Goal: Information Seeking & Learning: Find specific fact

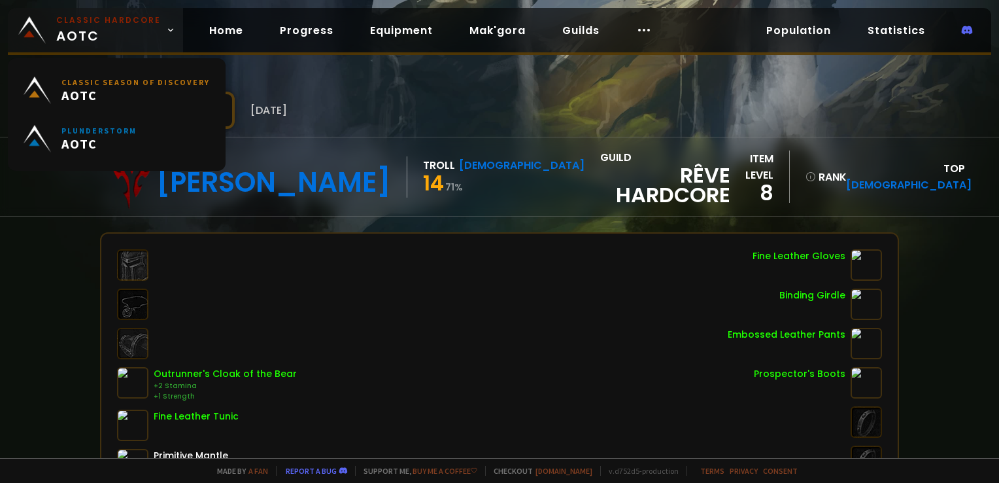
click at [98, 24] on small "Classic Hardcore" at bounding box center [108, 20] width 105 height 12
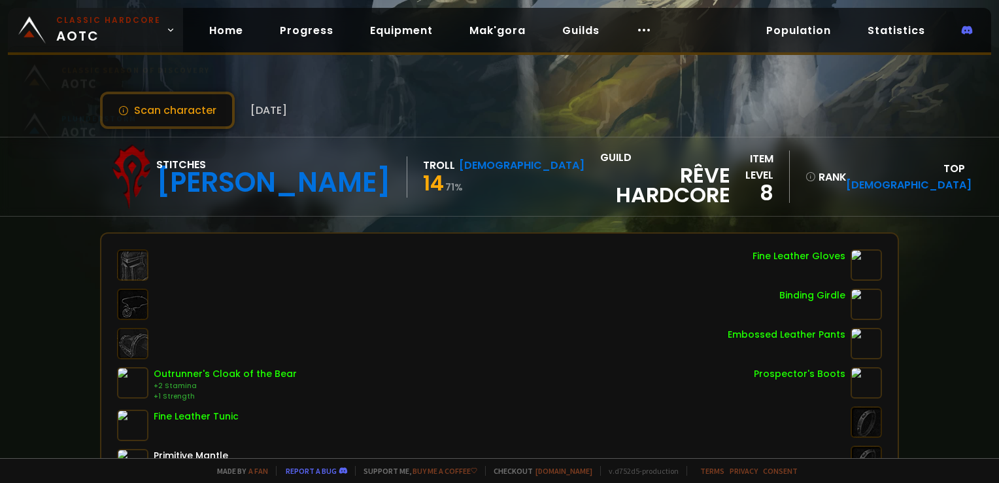
click at [27, 44] on link "Classic Hardcore AOTC" at bounding box center [95, 30] width 175 height 44
click at [73, 35] on span "Classic Hardcore AOTC" at bounding box center [108, 29] width 105 height 31
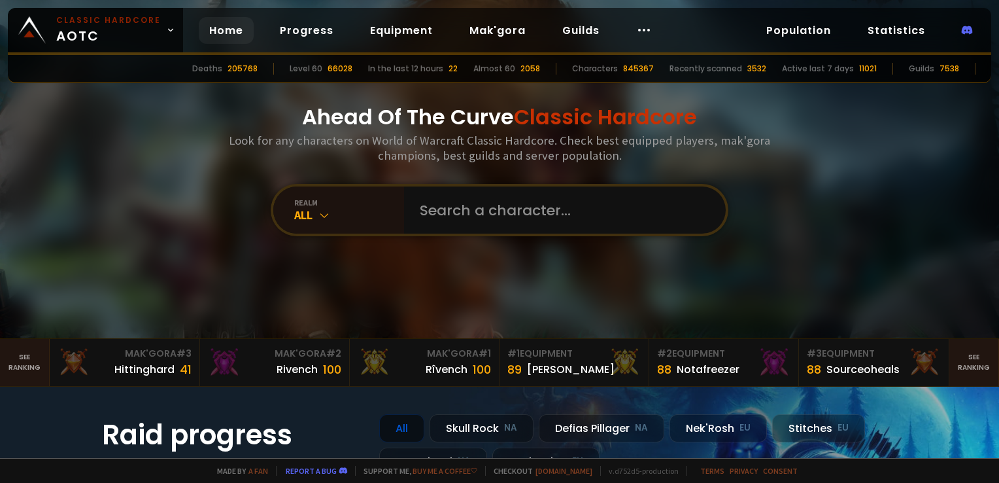
click at [424, 183] on div "Ahead Of The Curve Classic Hardcore Look for any characters on World of Warcraf…" at bounding box center [500, 169] width 788 height 338
click at [455, 218] on input "text" at bounding box center [561, 209] width 298 height 47
type input "jotha"
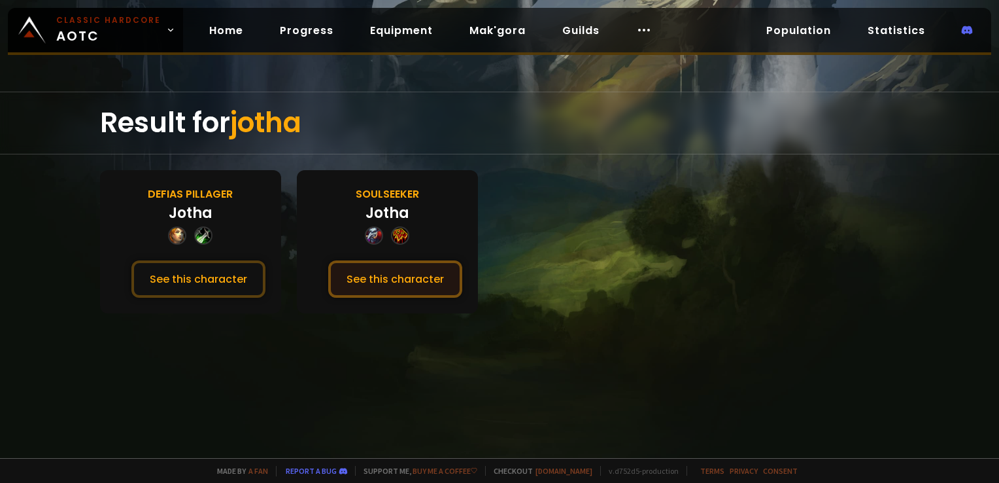
click at [402, 272] on button "See this character" at bounding box center [395, 278] width 134 height 37
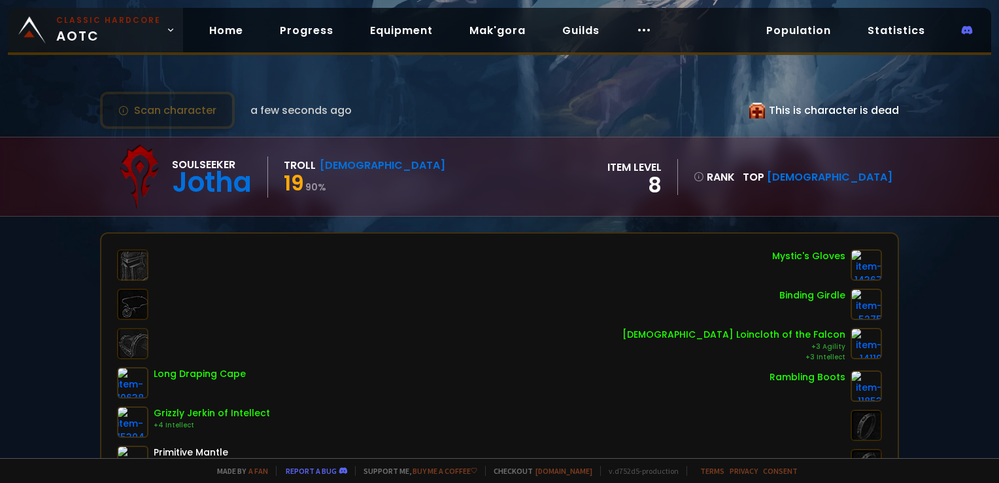
click at [109, 33] on span "Classic Hardcore AOTC" at bounding box center [108, 29] width 105 height 31
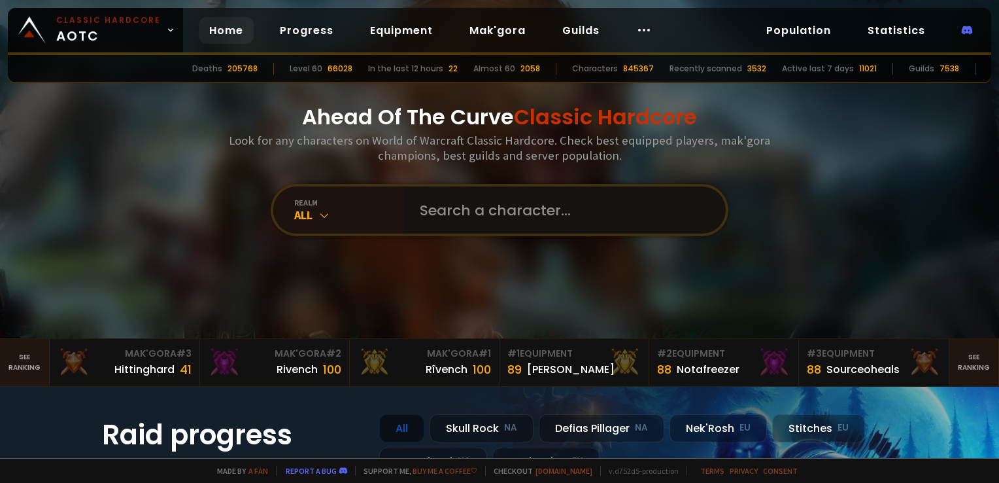
click at [515, 199] on input "text" at bounding box center [561, 209] width 298 height 47
type input "taidenoeu"
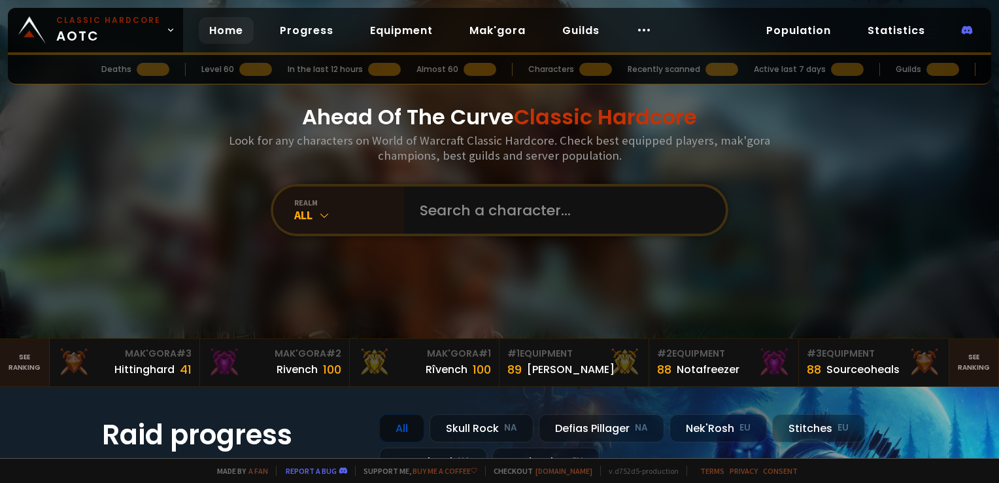
click at [619, 184] on div "Ahead Of The Curve Classic Hardcore Look for any characters on World of Warcraf…" at bounding box center [500, 169] width 788 height 338
click at [607, 204] on input "text" at bounding box center [561, 209] width 298 height 47
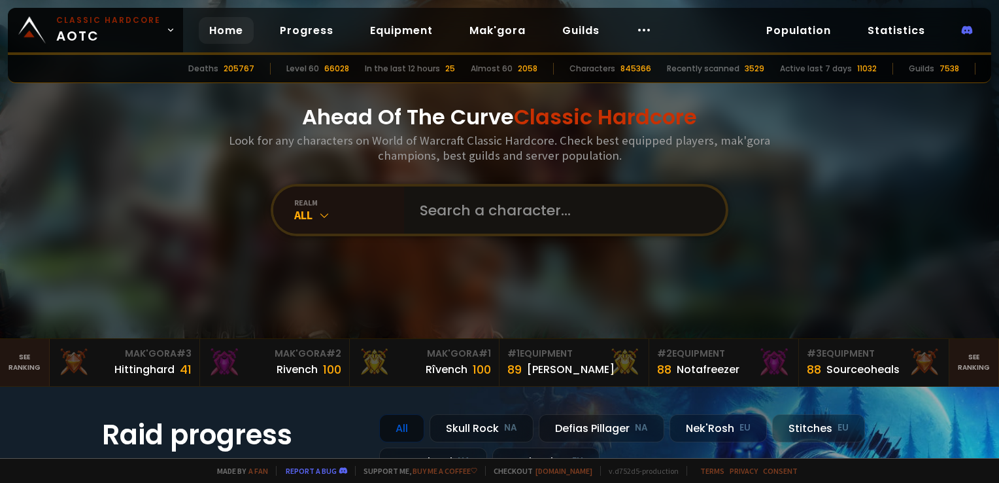
click at [521, 190] on input "text" at bounding box center [561, 209] width 298 height 47
type input "DIRTYKNEES"
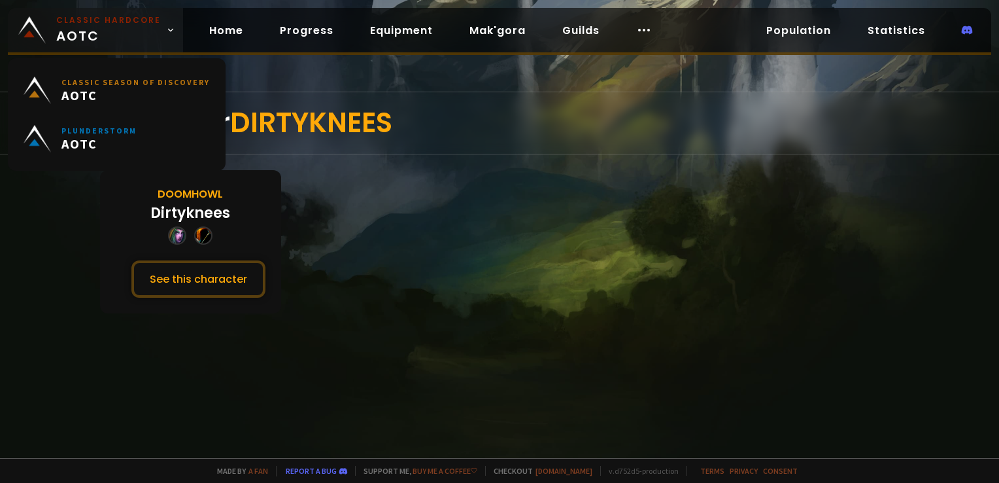
click at [100, 41] on span "Classic Hardcore AOTC" at bounding box center [108, 29] width 105 height 31
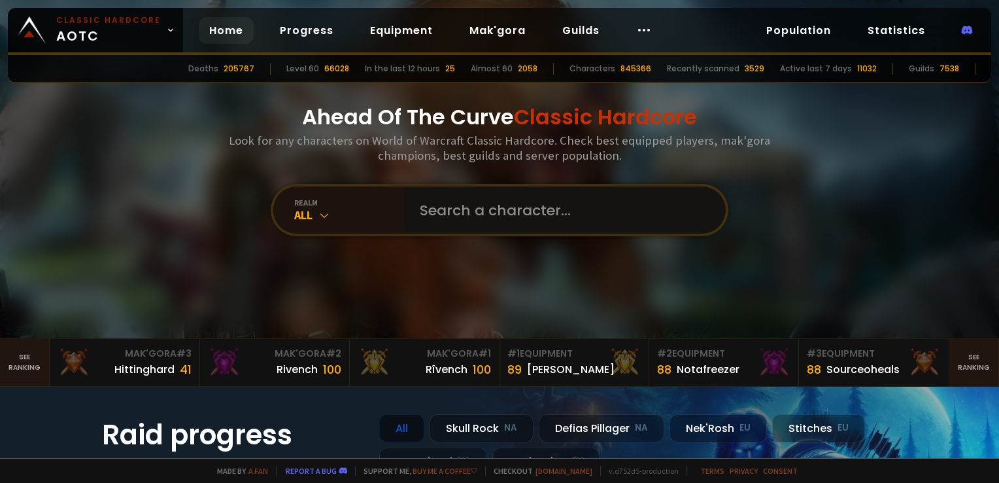
click at [463, 213] on input "text" at bounding box center [561, 209] width 298 height 47
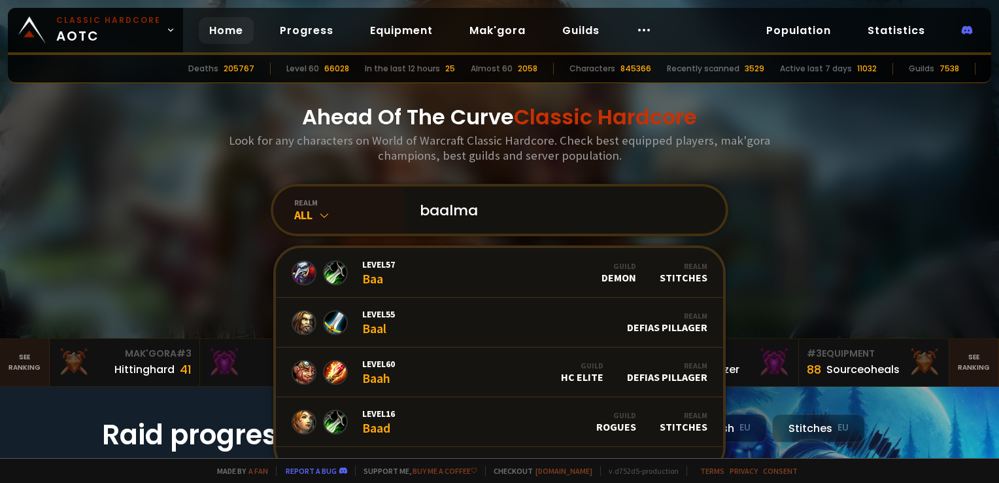
type input "baalmax"
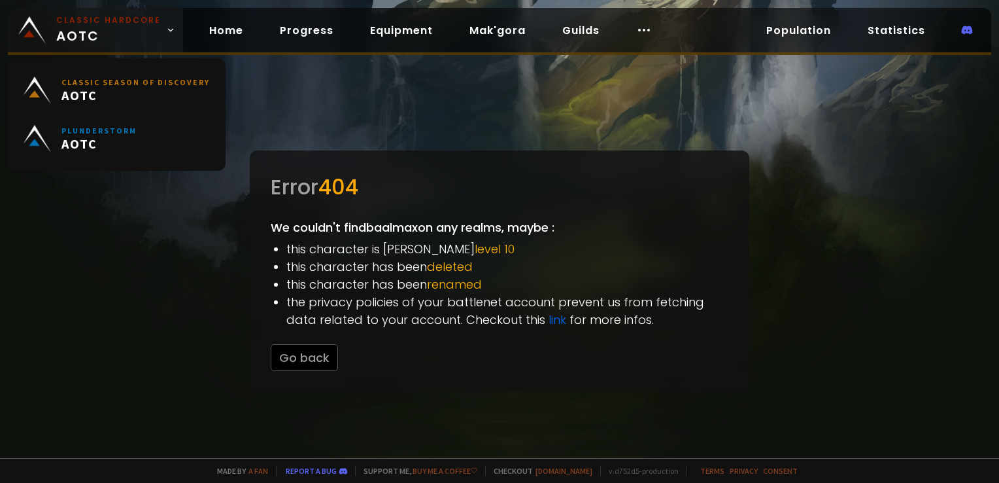
click at [56, 16] on small "Classic Hardcore" at bounding box center [108, 20] width 105 height 12
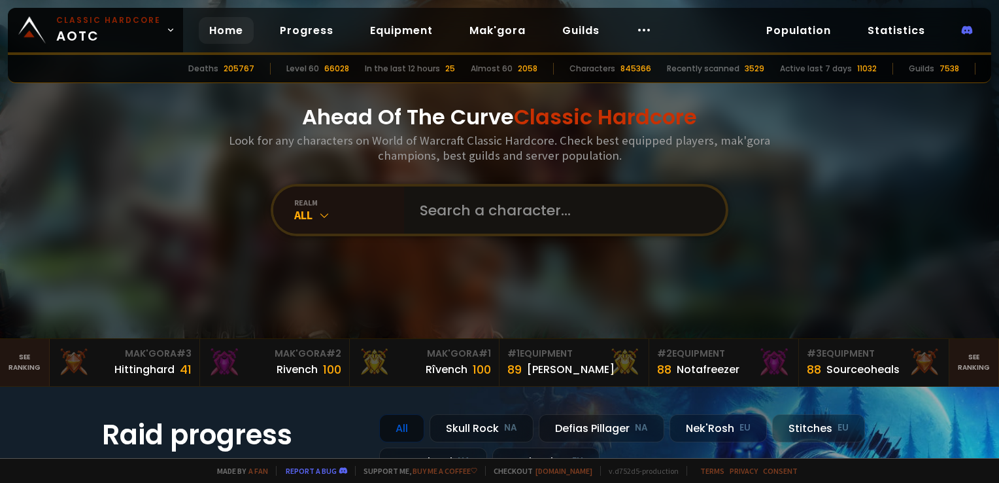
click at [444, 222] on input "text" at bounding box center [561, 209] width 298 height 47
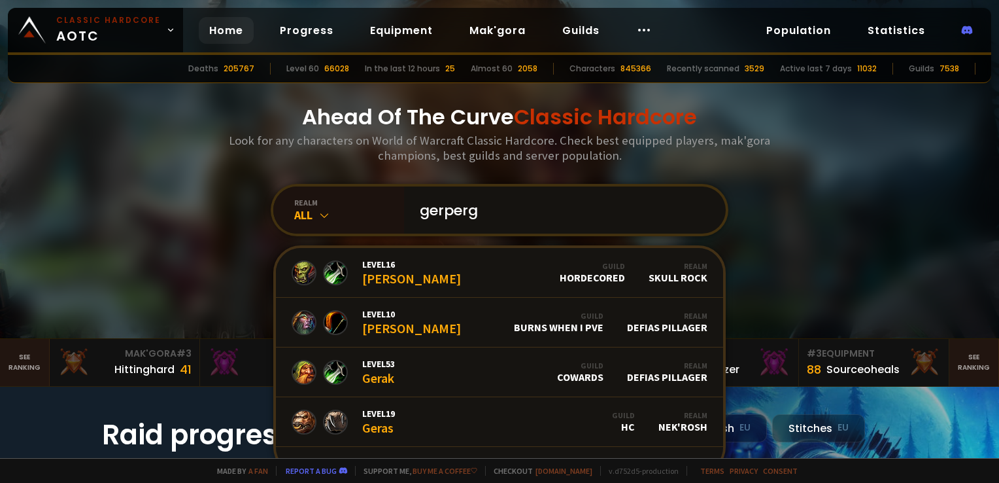
type input "gerperga"
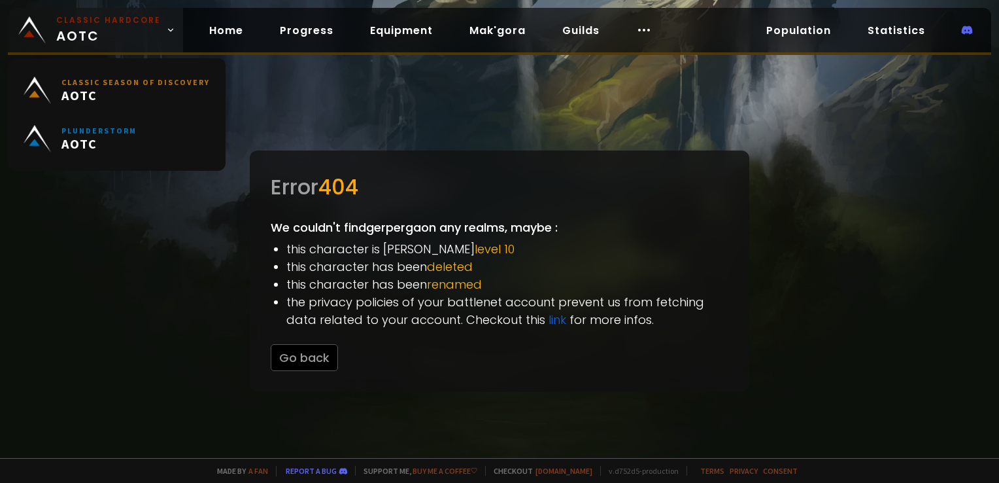
drag, startPoint x: 81, startPoint y: 30, endPoint x: 84, endPoint y: 37, distance: 7.7
click at [81, 30] on span "Classic Hardcore AOTC" at bounding box center [108, 29] width 105 height 31
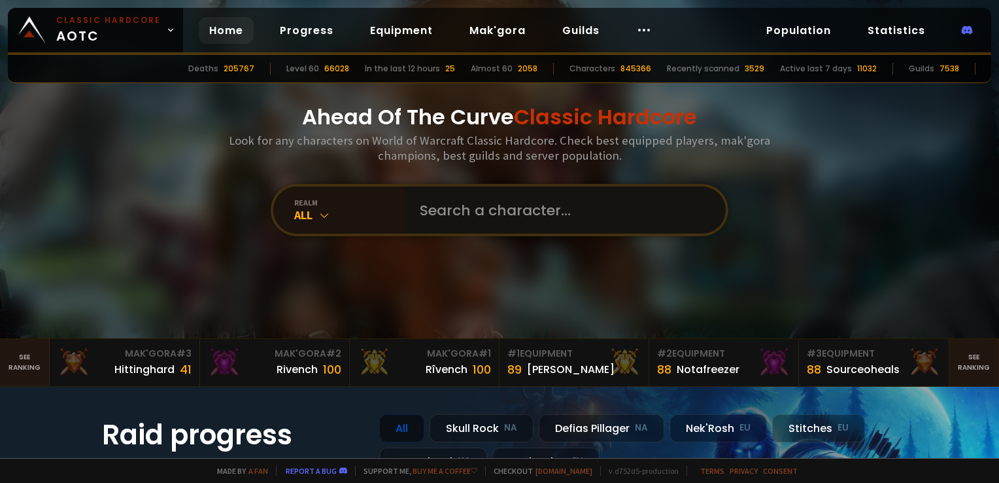
click at [469, 203] on input "text" at bounding box center [561, 209] width 298 height 47
type input "finalbrooku"
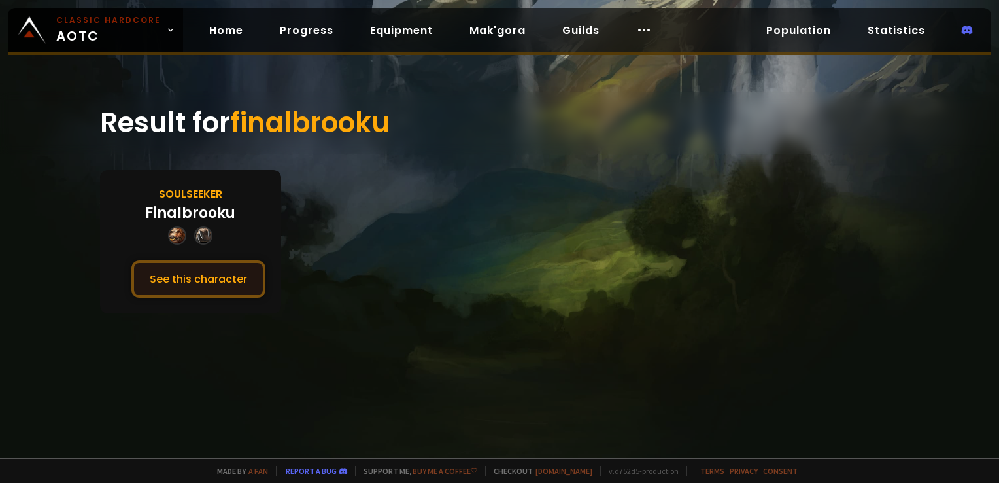
click at [204, 282] on button "See this character" at bounding box center [198, 278] width 134 height 37
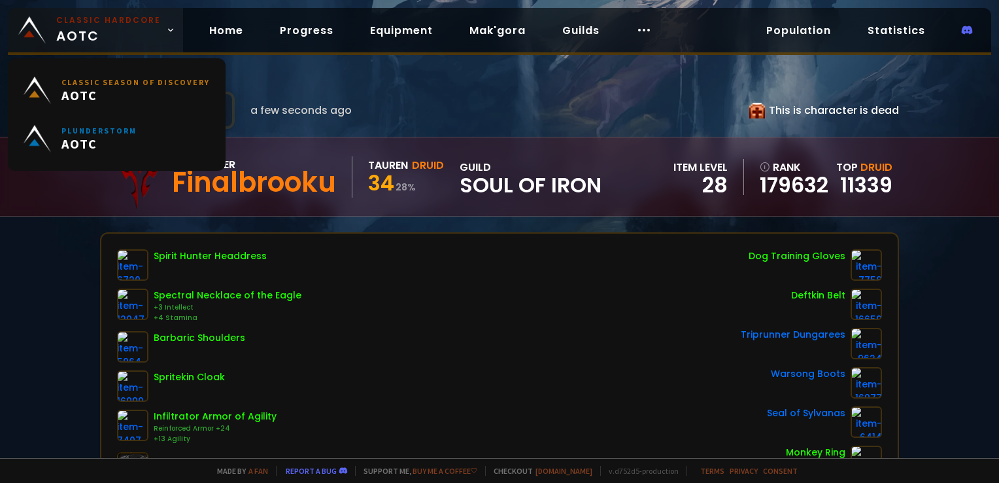
click at [131, 22] on small "Classic Hardcore" at bounding box center [108, 20] width 105 height 12
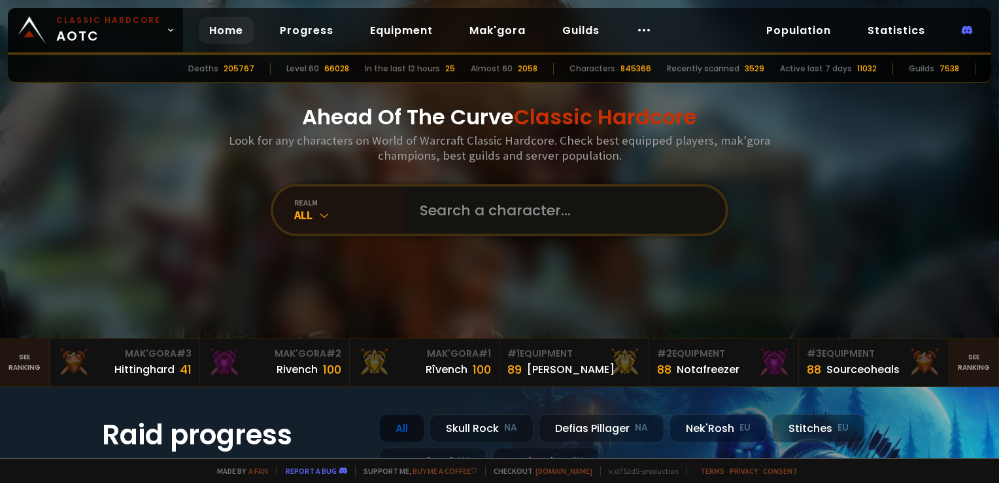
click at [428, 213] on input "text" at bounding box center [561, 209] width 298 height 47
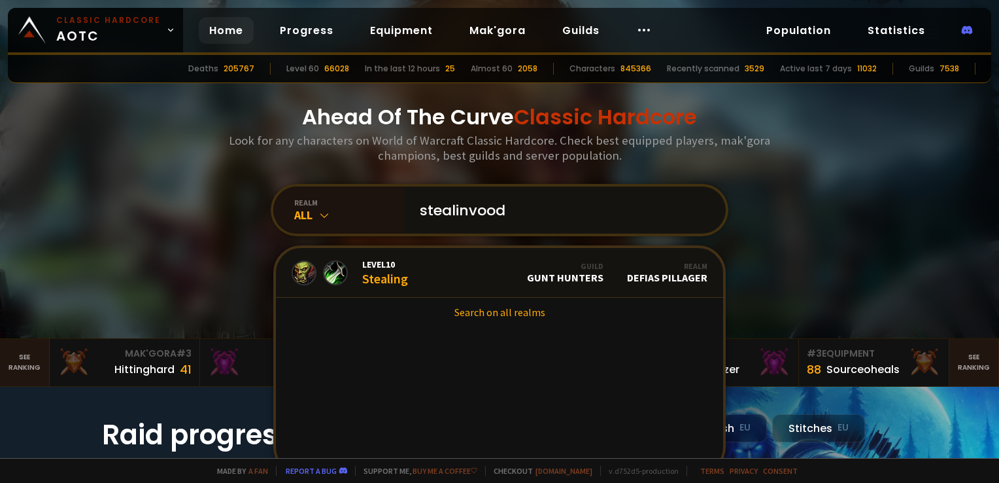
type input "stealinvoodu"
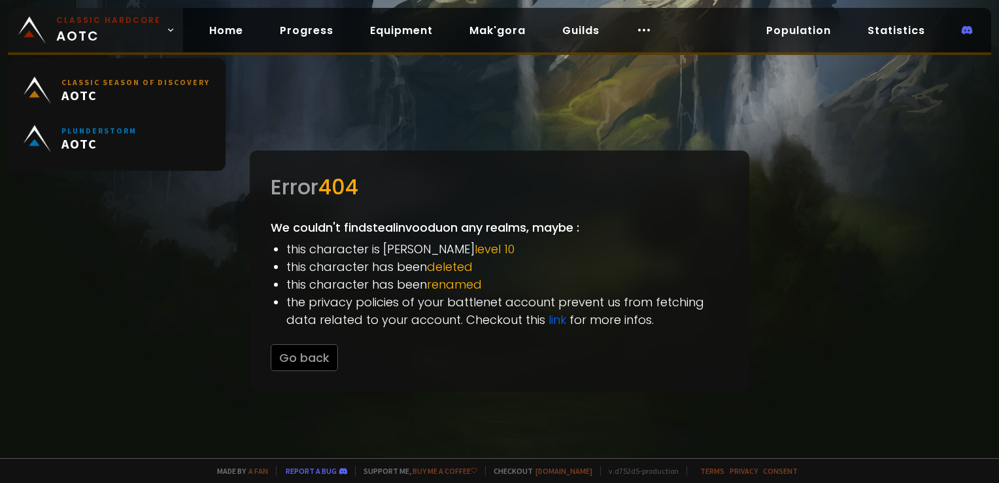
click at [73, 20] on small "Classic Hardcore" at bounding box center [108, 20] width 105 height 12
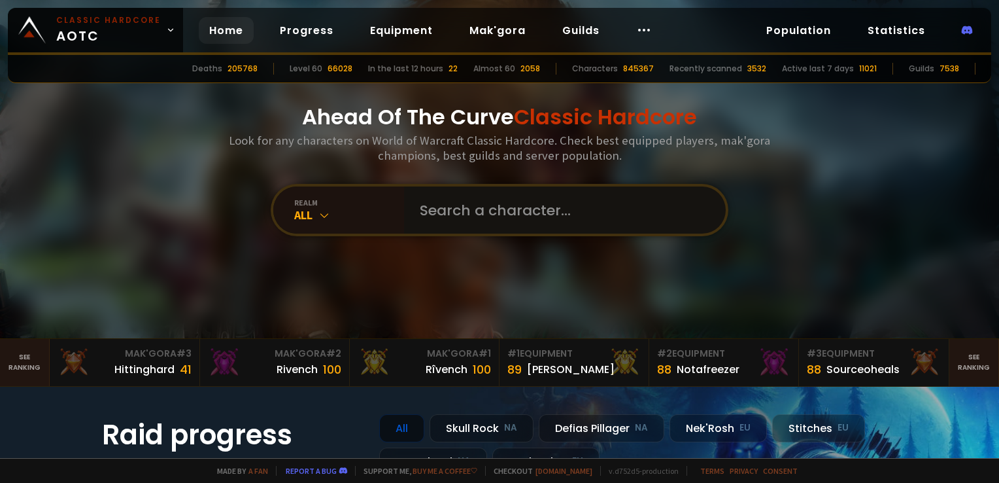
click at [464, 229] on input "text" at bounding box center [561, 209] width 298 height 47
type input "argamil"
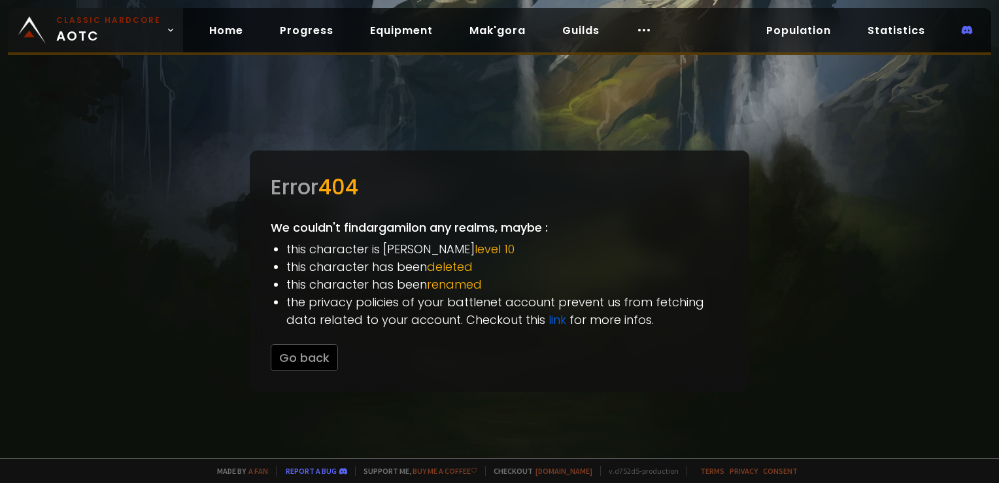
drag, startPoint x: 86, startPoint y: 16, endPoint x: 97, endPoint y: 11, distance: 11.4
click at [86, 16] on small "Classic Hardcore" at bounding box center [108, 20] width 105 height 12
